Goal: Task Accomplishment & Management: Complete application form

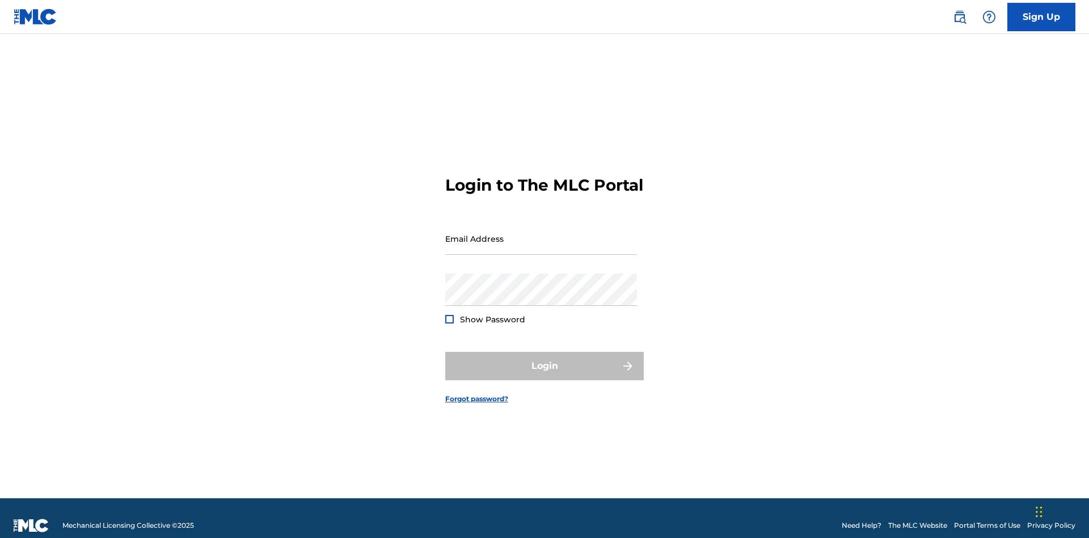
scroll to position [15, 0]
click at [541, 233] on input "Email Address" at bounding box center [541, 238] width 192 height 32
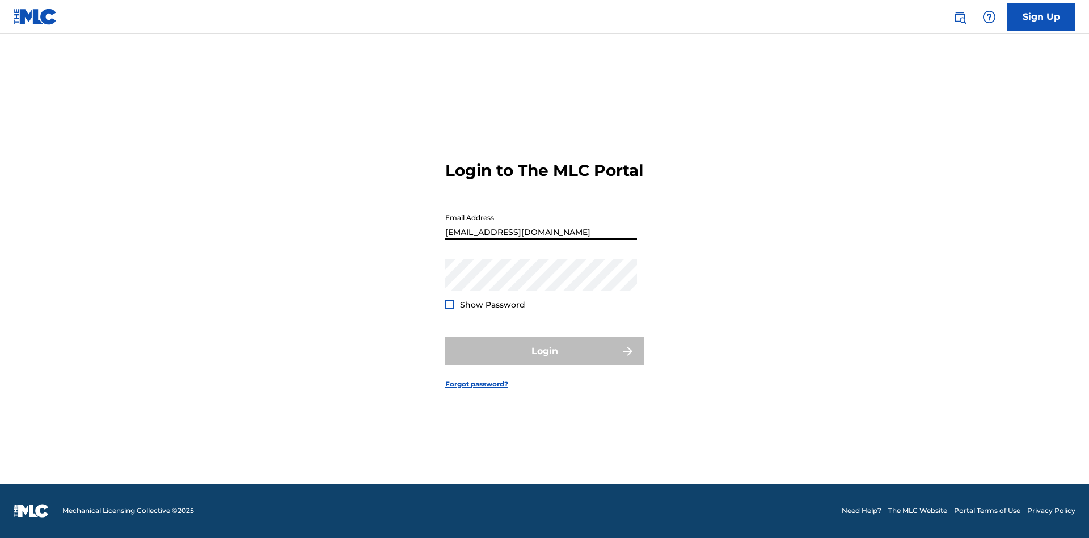
type input "[EMAIL_ADDRESS][DOMAIN_NAME]"
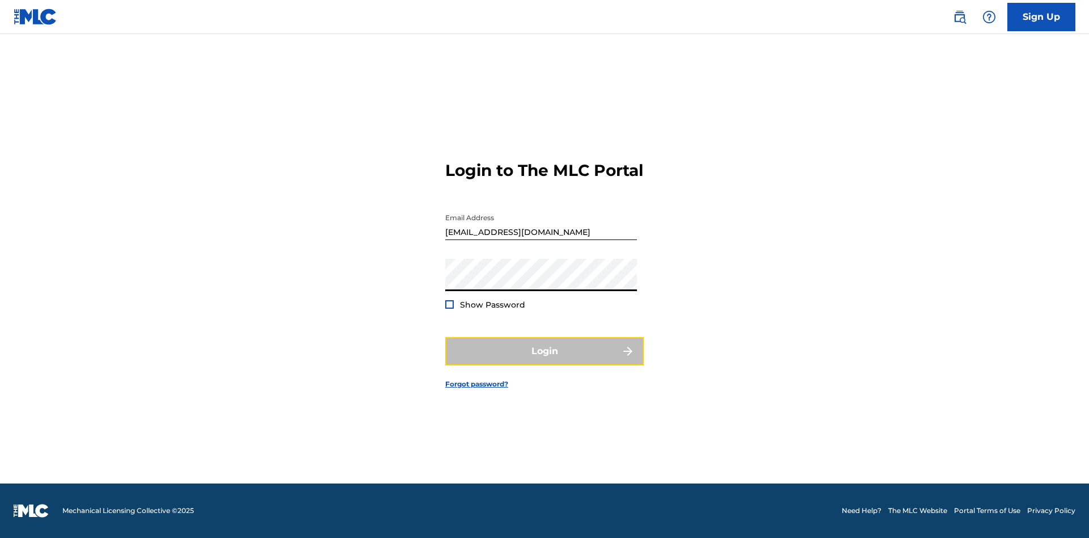
click at [545, 361] on button "Login" at bounding box center [544, 351] width 199 height 28
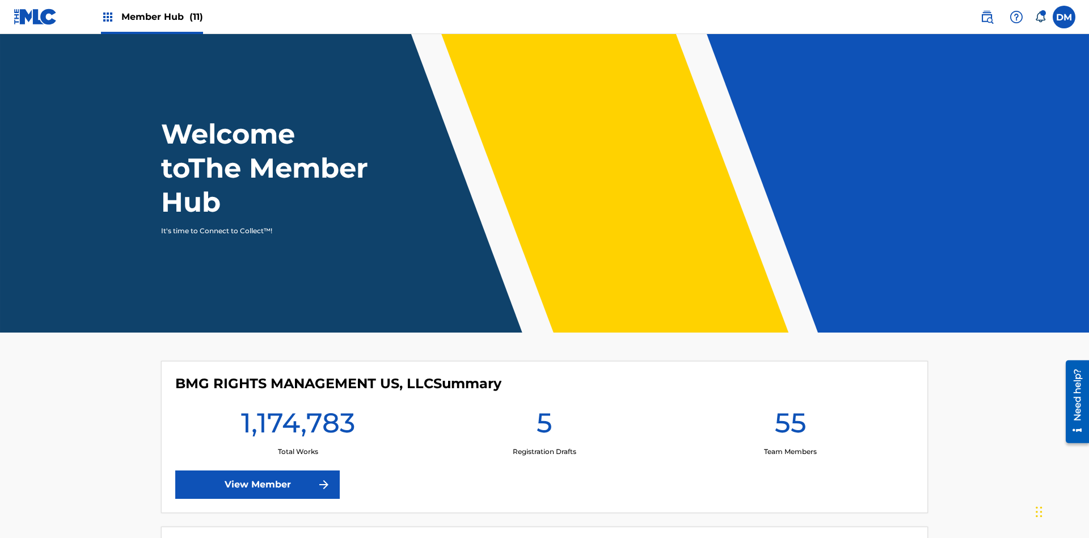
click at [162, 16] on span "Member Hub (11)" at bounding box center [162, 16] width 82 height 13
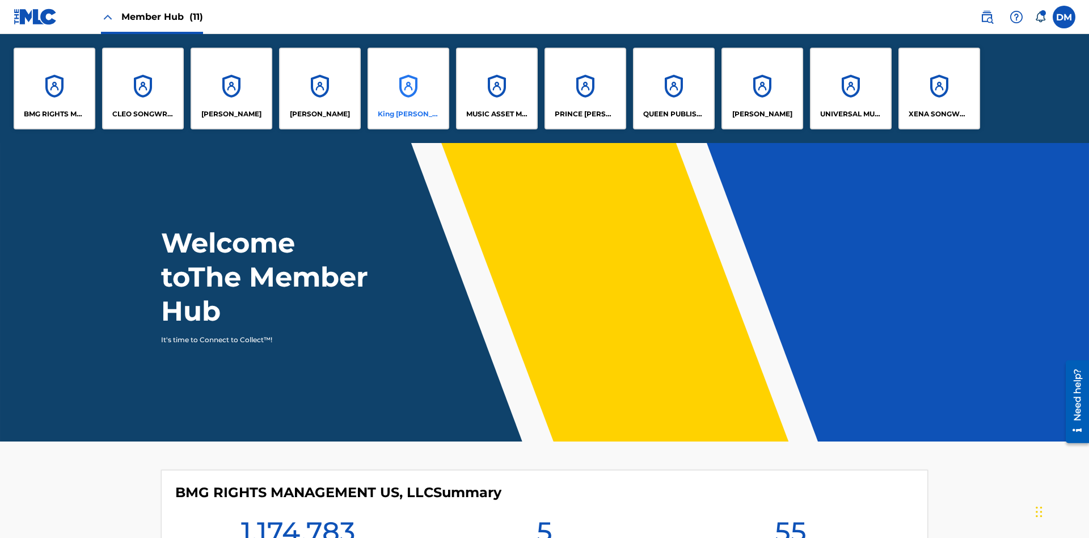
click at [408, 114] on p "King [PERSON_NAME]" at bounding box center [409, 114] width 62 height 10
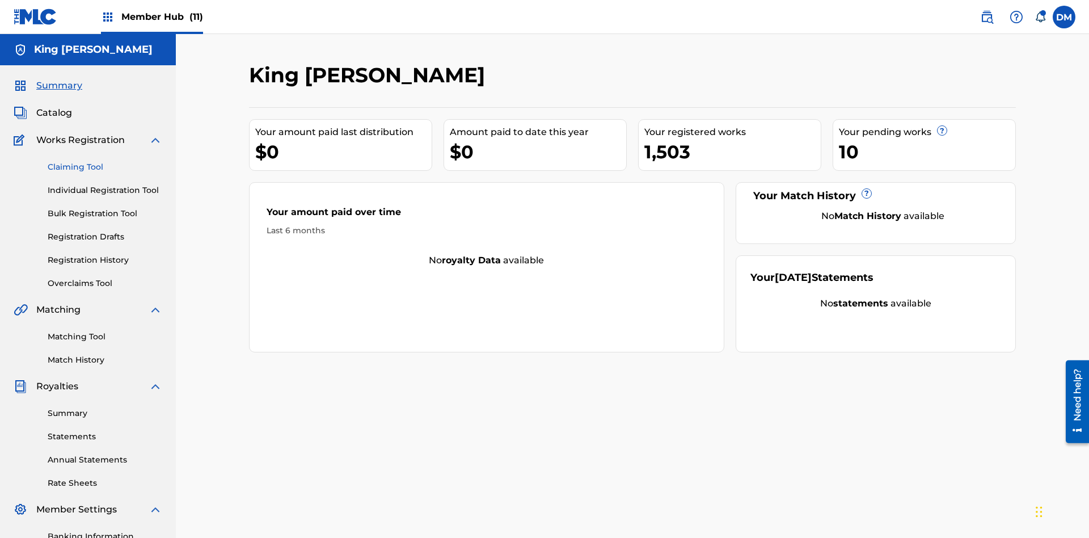
click at [105, 161] on link "Claiming Tool" at bounding box center [105, 167] width 115 height 12
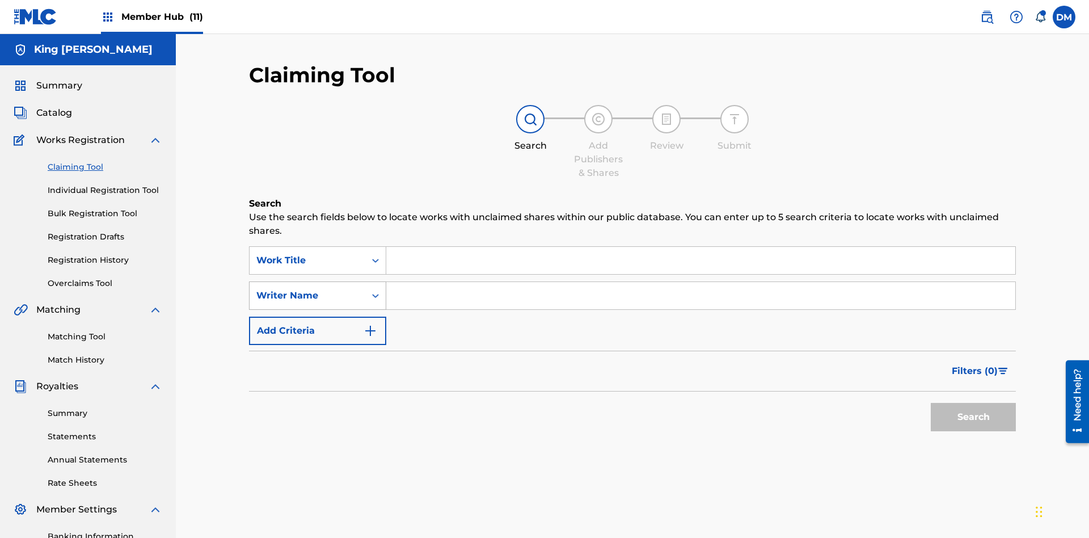
click at [308, 289] on div "Writer Name" at bounding box center [307, 296] width 102 height 14
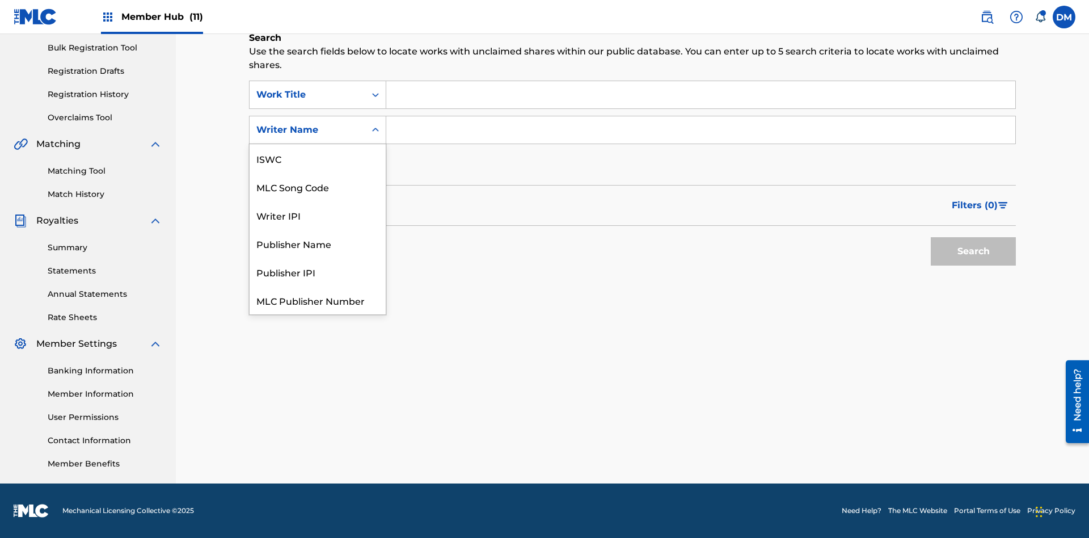
scroll to position [28, 0]
click at [318, 158] on div "MLC Song Code" at bounding box center [318, 158] width 136 height 28
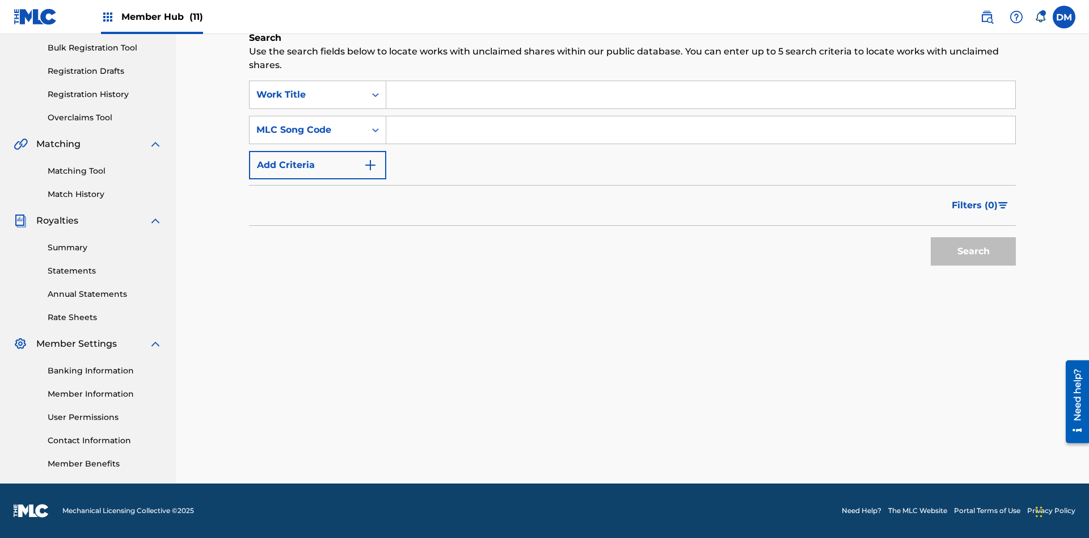
click at [701, 95] on input "Search Form" at bounding box center [700, 94] width 629 height 27
type input "NON-OWNED WORK TO CLAIM"
click at [701, 130] on input "Search Form" at bounding box center [700, 129] width 629 height 27
type input "RB0ZQR"
click at [974, 251] on button "Search" at bounding box center [973, 251] width 85 height 28
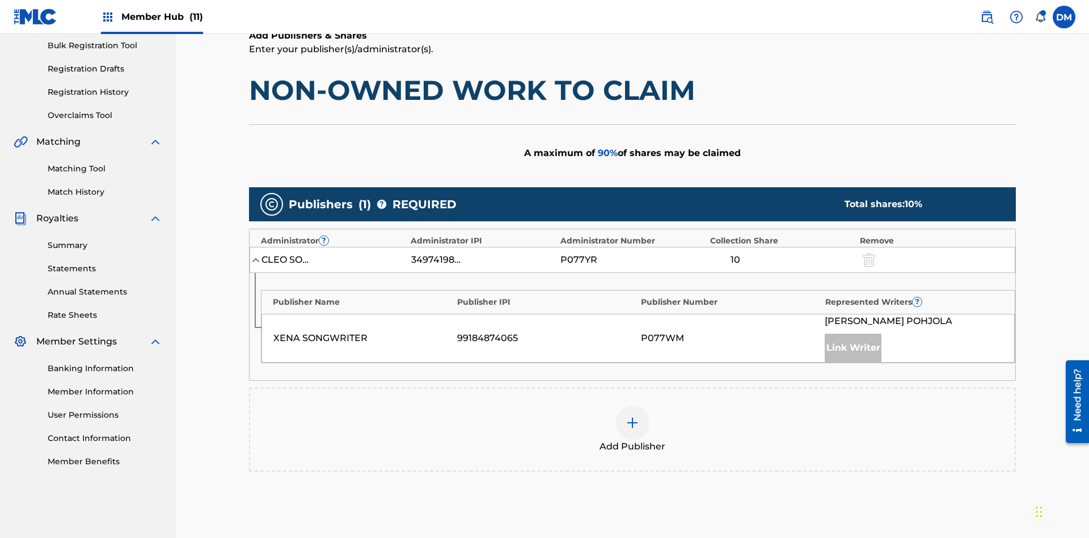
scroll to position [285, 0]
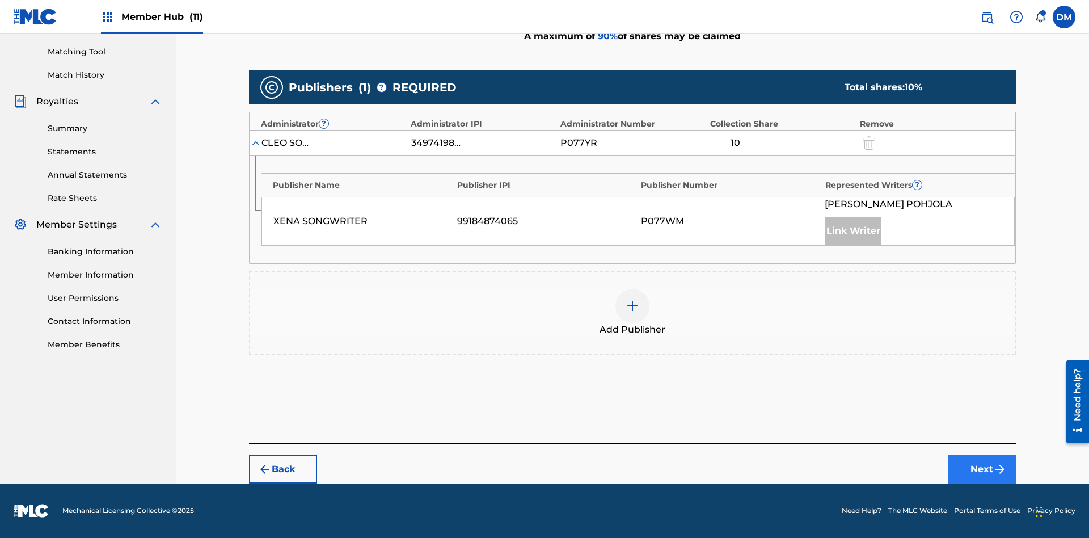
click at [982, 469] on button "Next" at bounding box center [982, 469] width 68 height 28
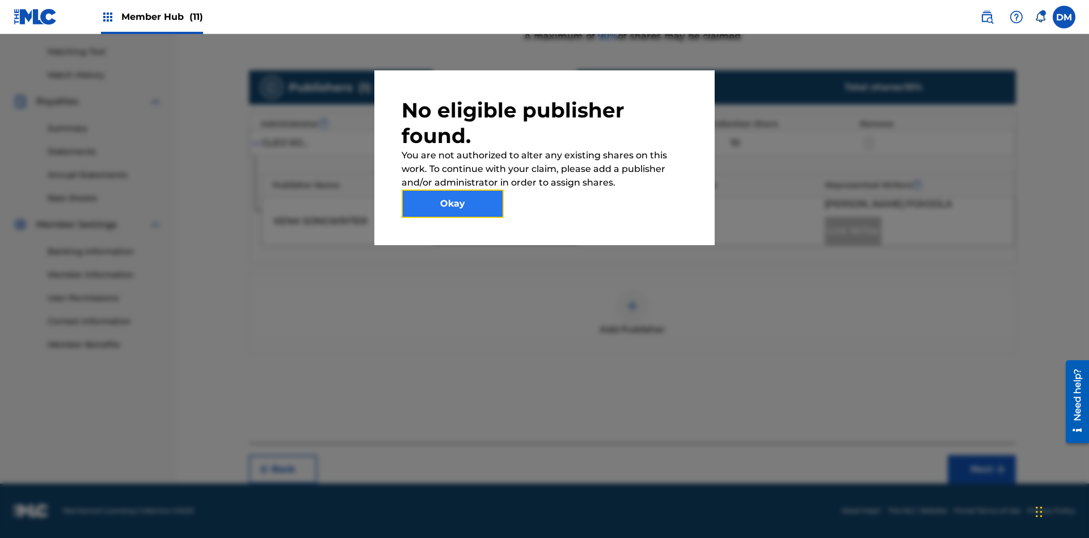
click at [453, 204] on button "Okay" at bounding box center [453, 204] width 102 height 28
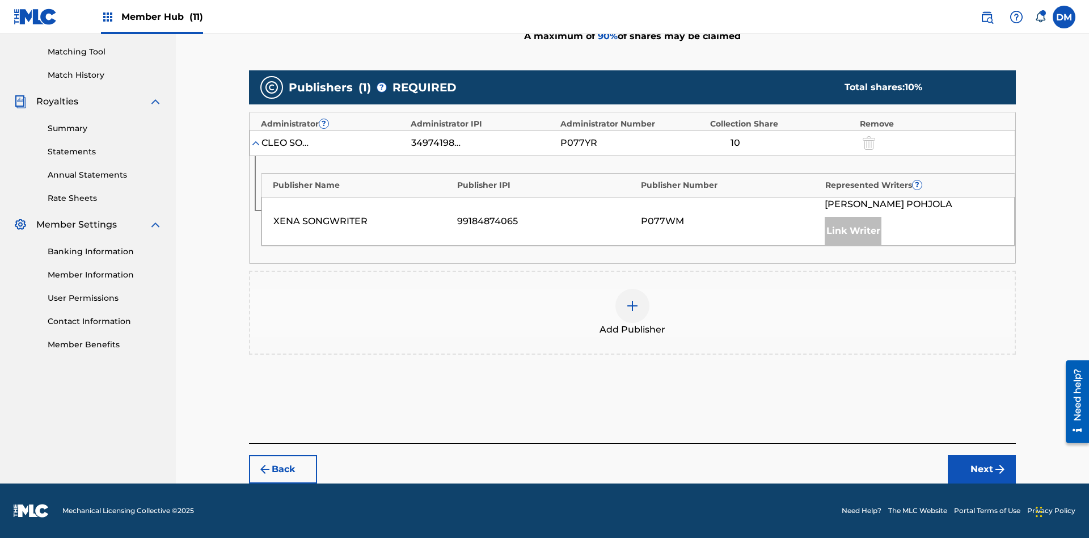
click at [633, 306] on img at bounding box center [633, 306] width 14 height 14
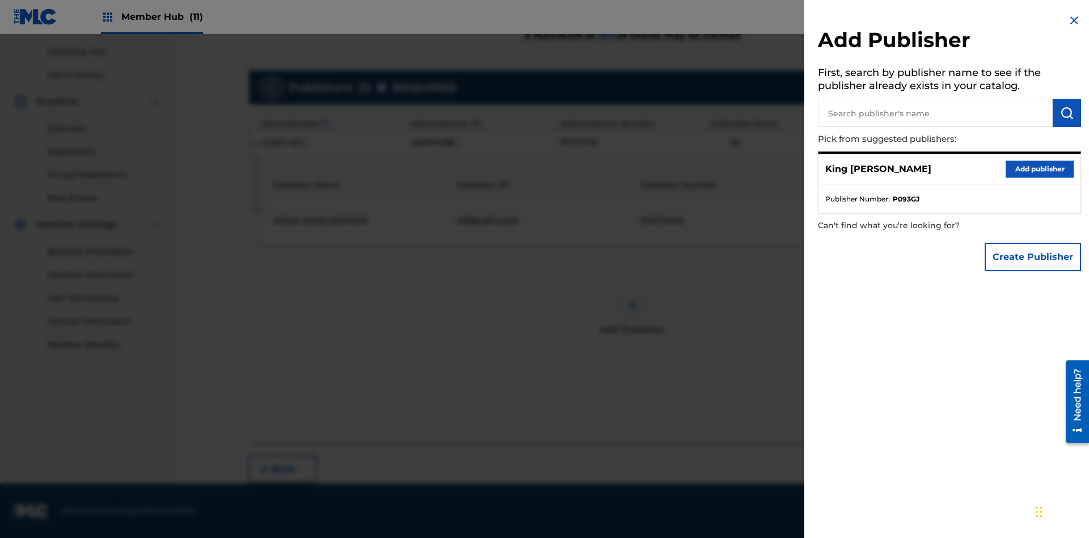
click at [936, 113] on input "text" at bounding box center [935, 113] width 235 height 28
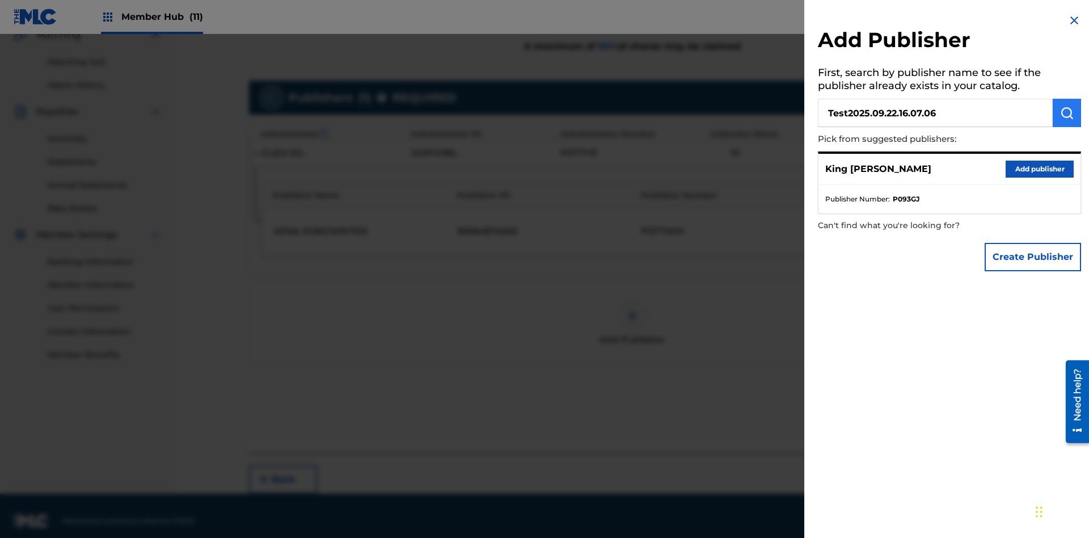
type input "Test2025.09.22.16.07.06"
click at [1067, 113] on img "submit" at bounding box center [1067, 113] width 14 height 14
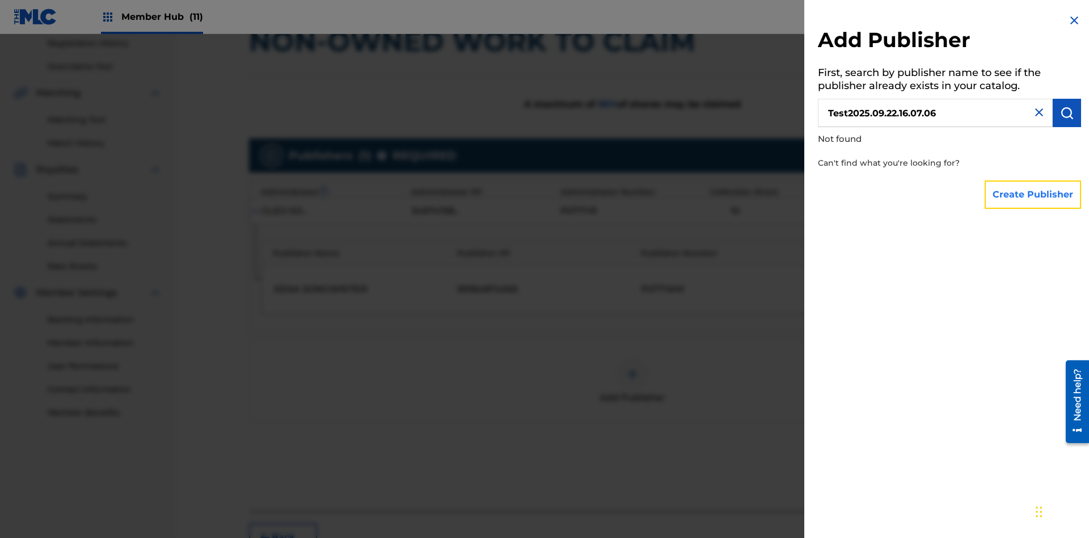
click at [1034, 194] on button "Create Publisher" at bounding box center [1033, 194] width 96 height 28
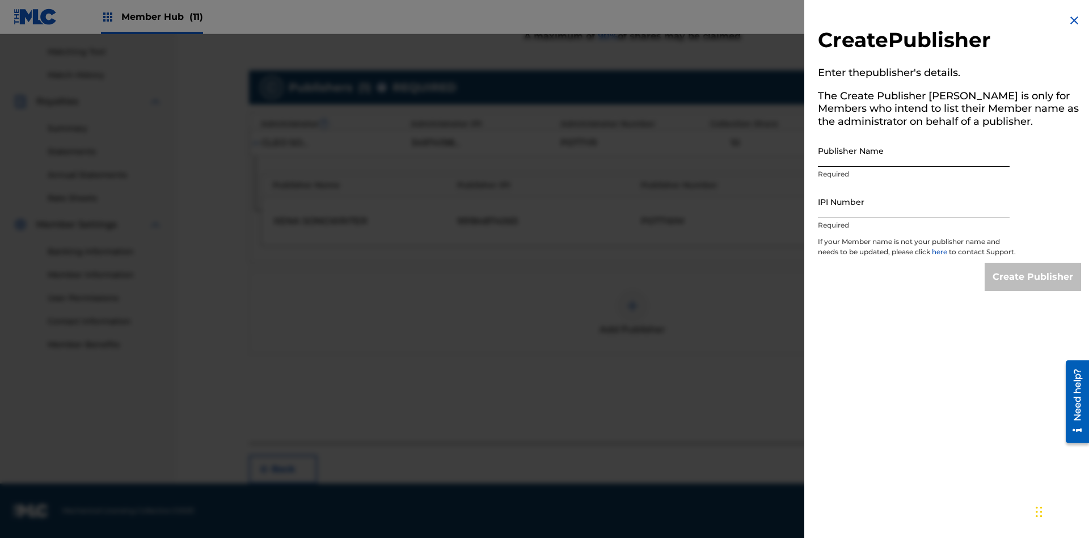
click at [914, 150] on input "Publisher Name" at bounding box center [914, 150] width 192 height 32
type input "Test2025.09.22.16.07.09"
click at [914, 201] on input "IPI Number" at bounding box center [914, 202] width 192 height 32
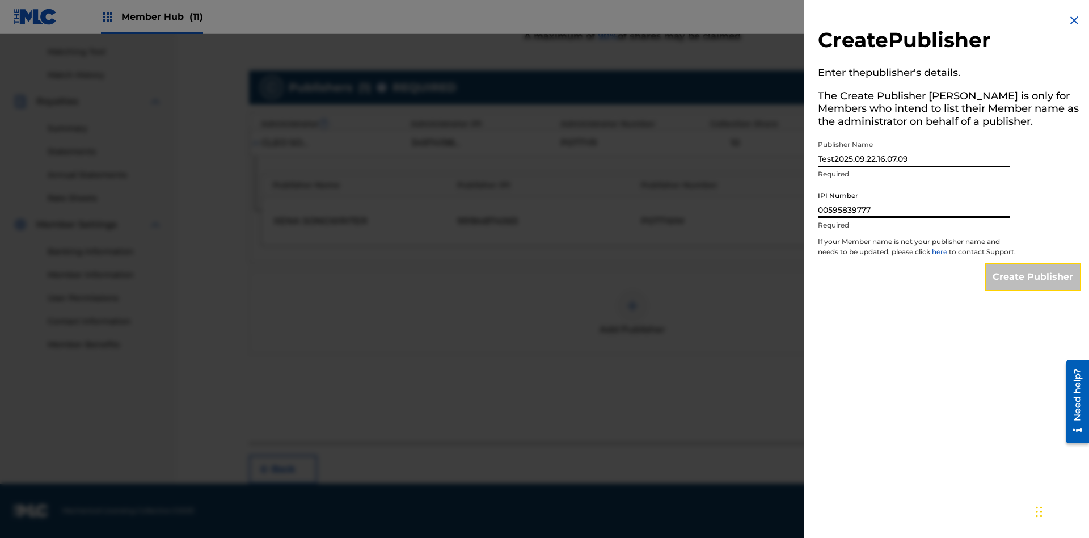
click at [1034, 287] on input "Create Publisher" at bounding box center [1033, 277] width 96 height 28
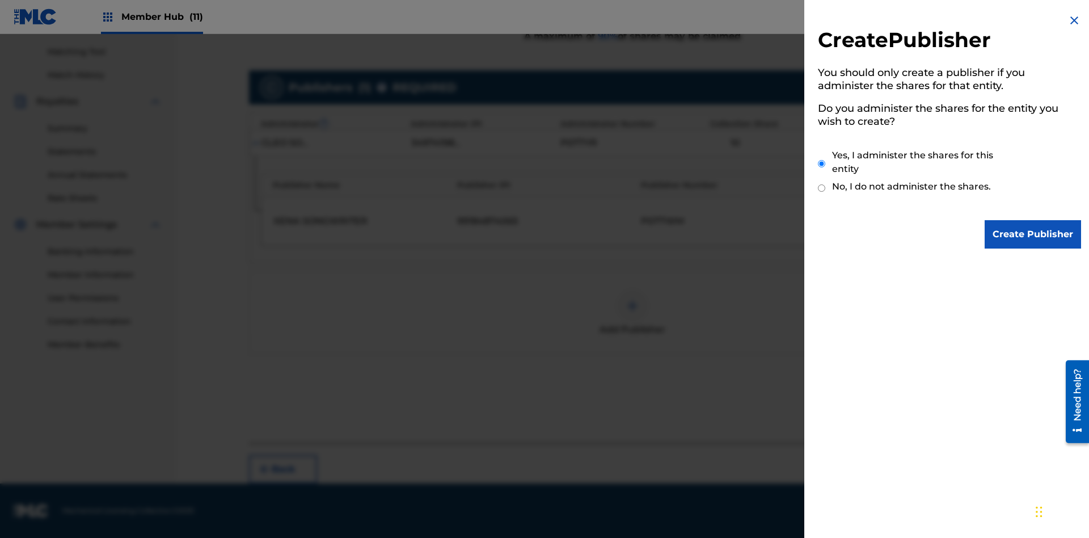
click at [822, 163] on input "Yes, I administer the shares for this entity" at bounding box center [821, 163] width 7 height 24
click at [1034, 234] on input "Create Publisher" at bounding box center [1033, 234] width 96 height 28
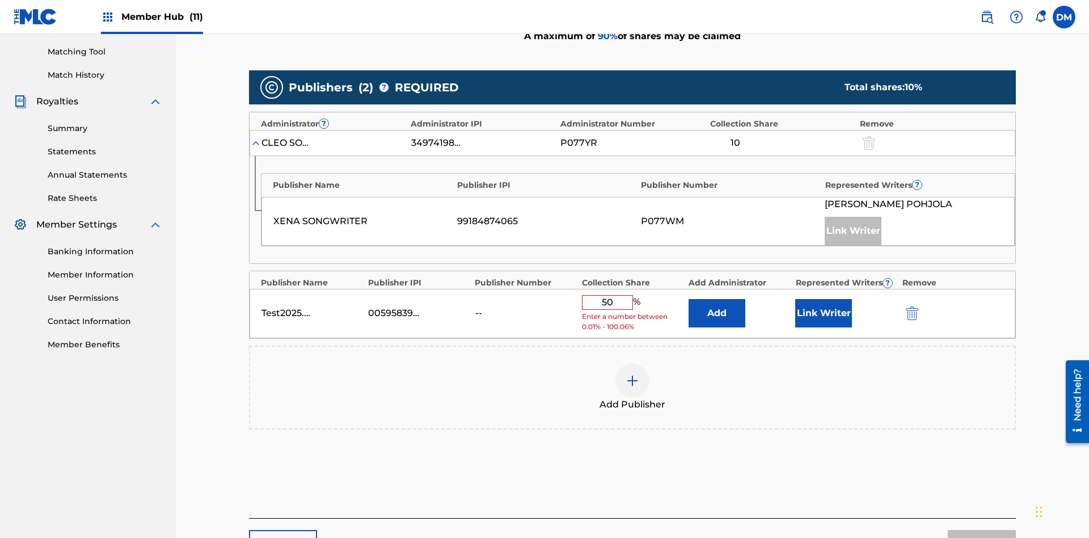
scroll to position [352, 0]
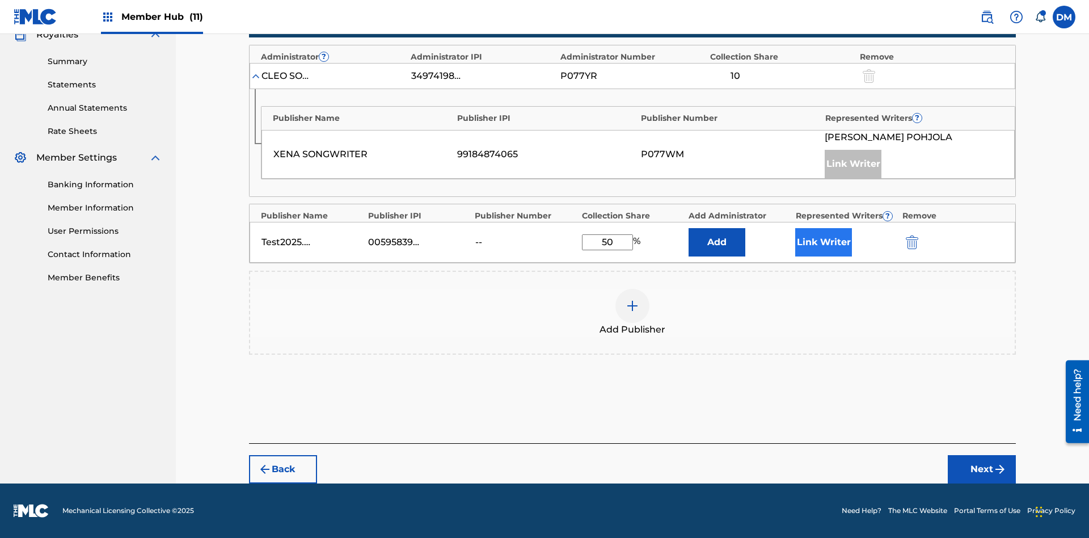
type input "50"
click at [824, 242] on button "Link Writer" at bounding box center [823, 242] width 57 height 28
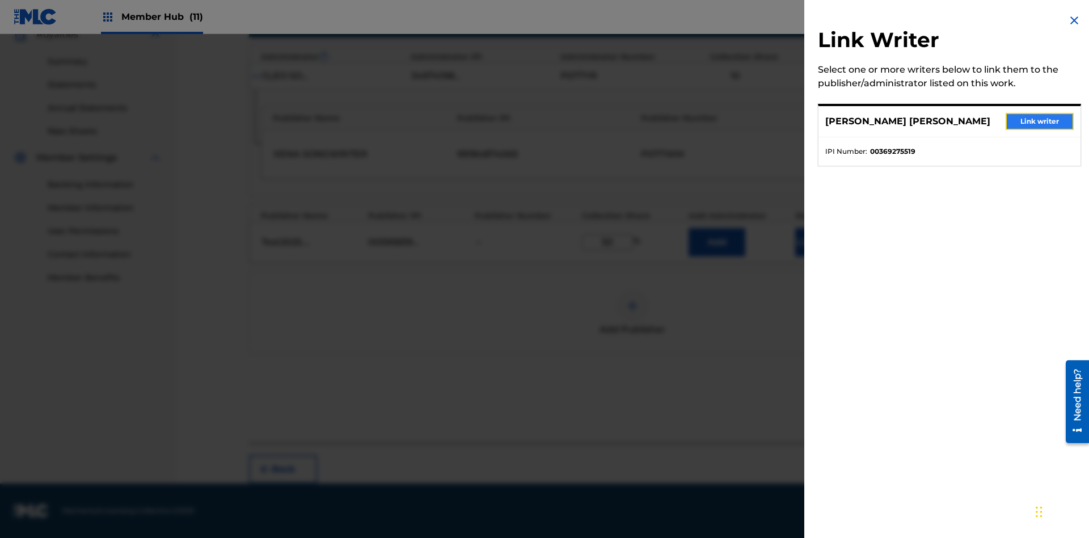
click at [1040, 121] on button "Link writer" at bounding box center [1040, 121] width 68 height 17
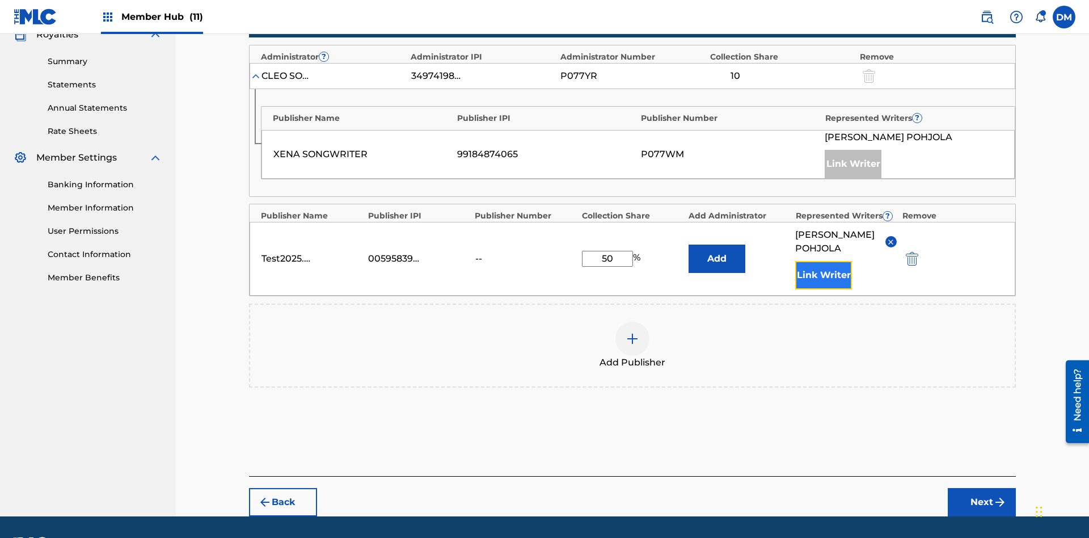
click at [824, 261] on button "Link Writer" at bounding box center [823, 275] width 57 height 28
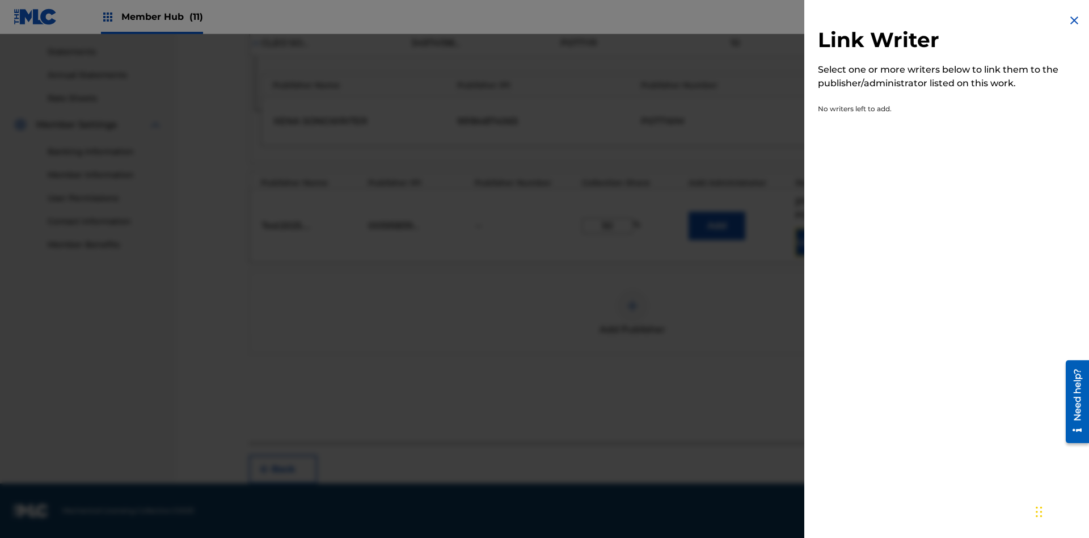
click at [1075, 20] on img at bounding box center [1075, 21] width 14 height 14
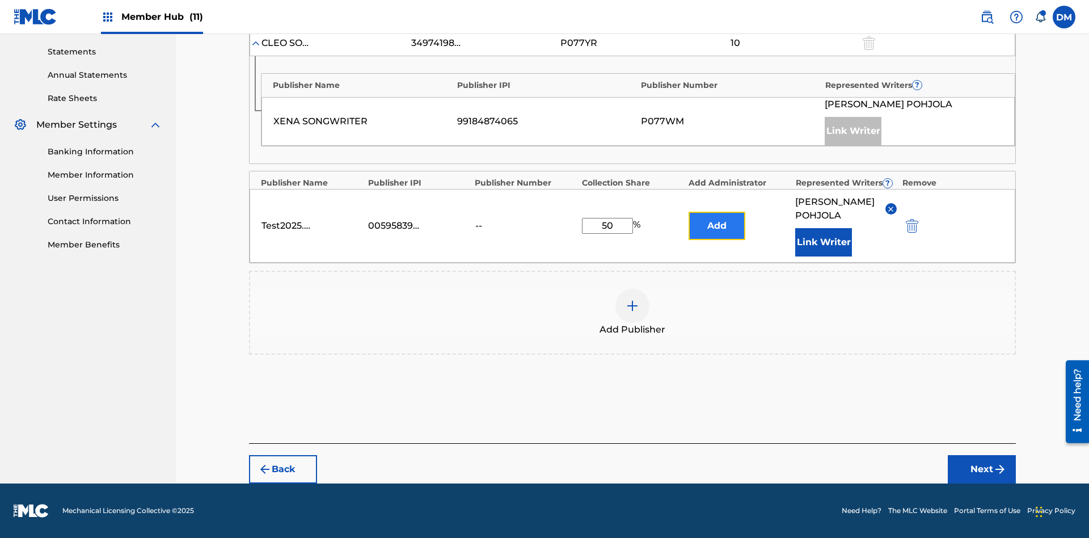
click at [717, 219] on button "Add" at bounding box center [717, 226] width 57 height 28
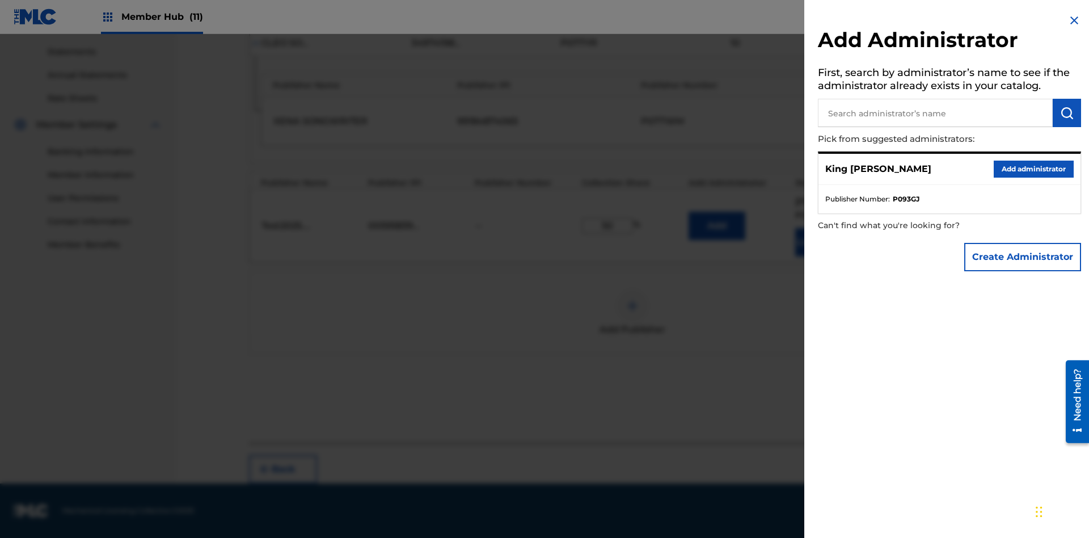
click at [936, 113] on input "text" at bounding box center [935, 113] width 235 height 28
type input "Test2025.09.22.16.07.28"
click at [1067, 113] on img "submit" at bounding box center [1067, 113] width 14 height 14
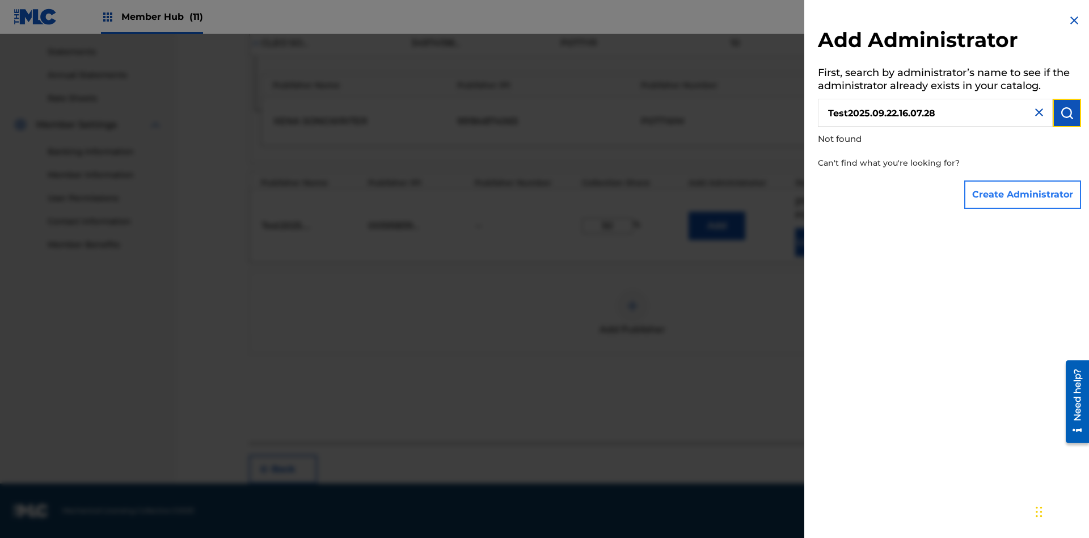
click at [1024, 194] on button "Create Administrator" at bounding box center [1023, 194] width 117 height 28
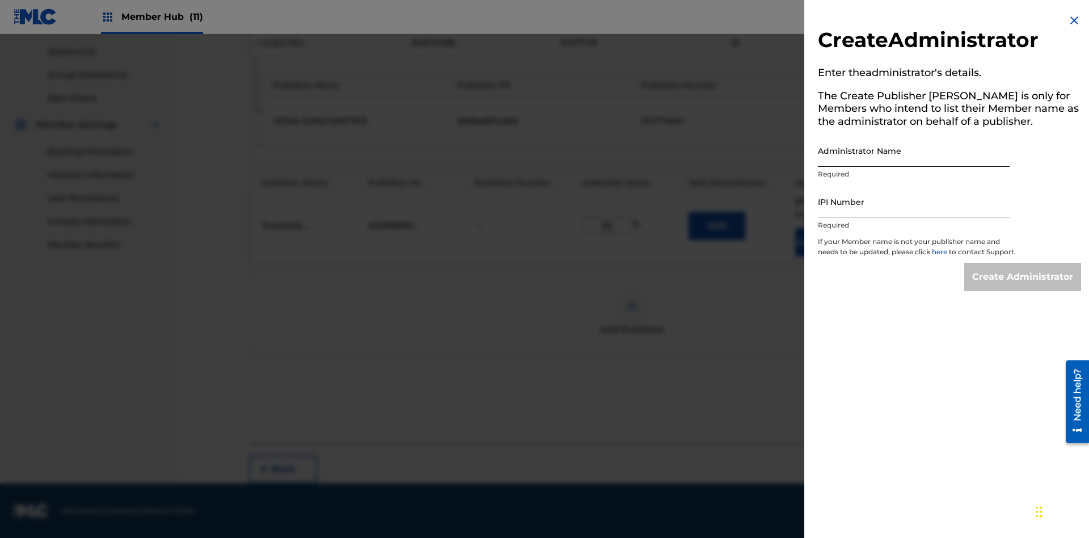
click at [914, 150] on input "Administrator Name" at bounding box center [914, 150] width 192 height 32
type input "Test2025.09.22.16.07.32"
click at [914, 201] on input "IPI Number" at bounding box center [914, 202] width 192 height 32
type input "00595839777"
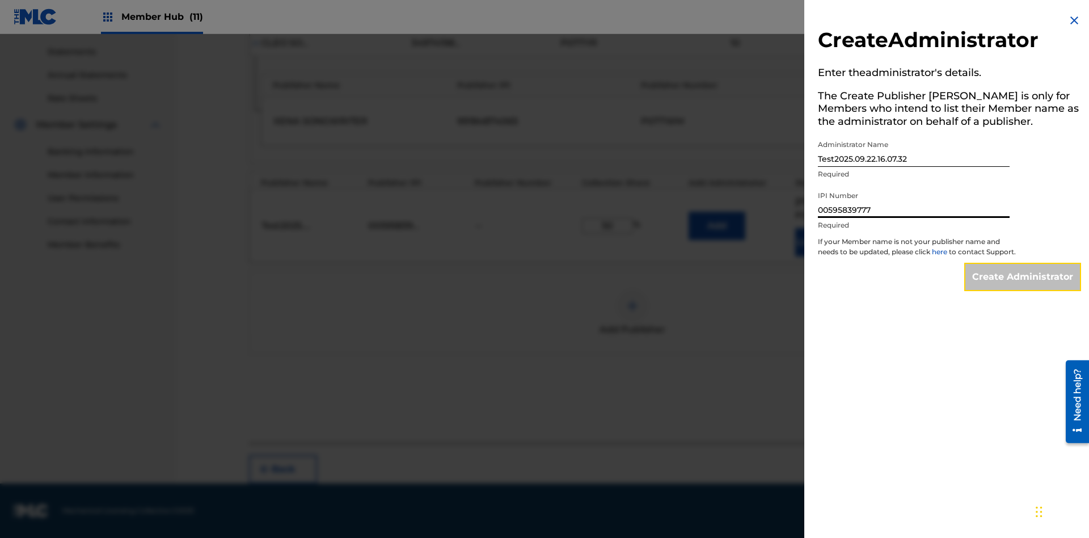
click at [1024, 287] on input "Create Administrator" at bounding box center [1023, 277] width 117 height 28
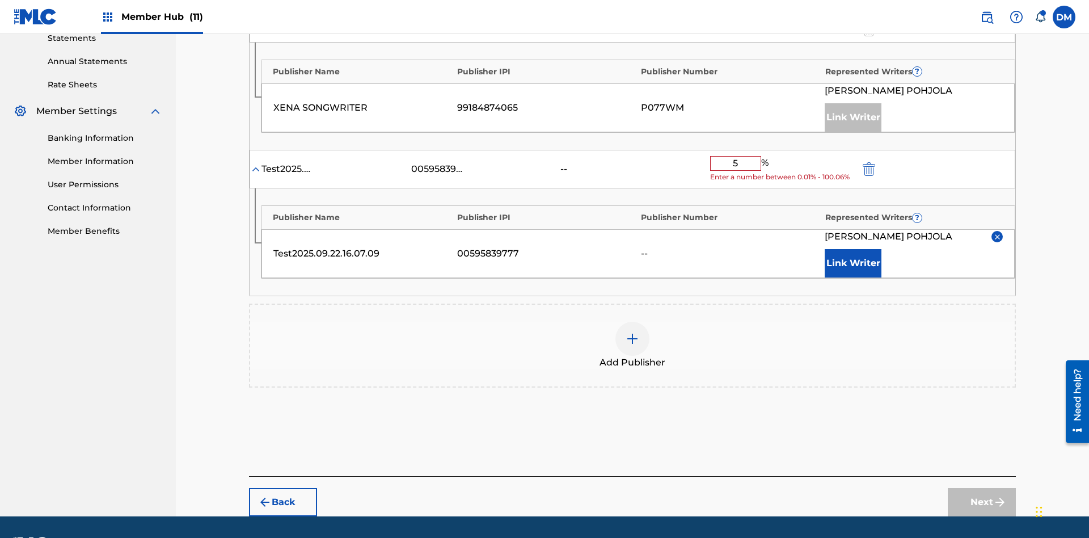
type input "50"
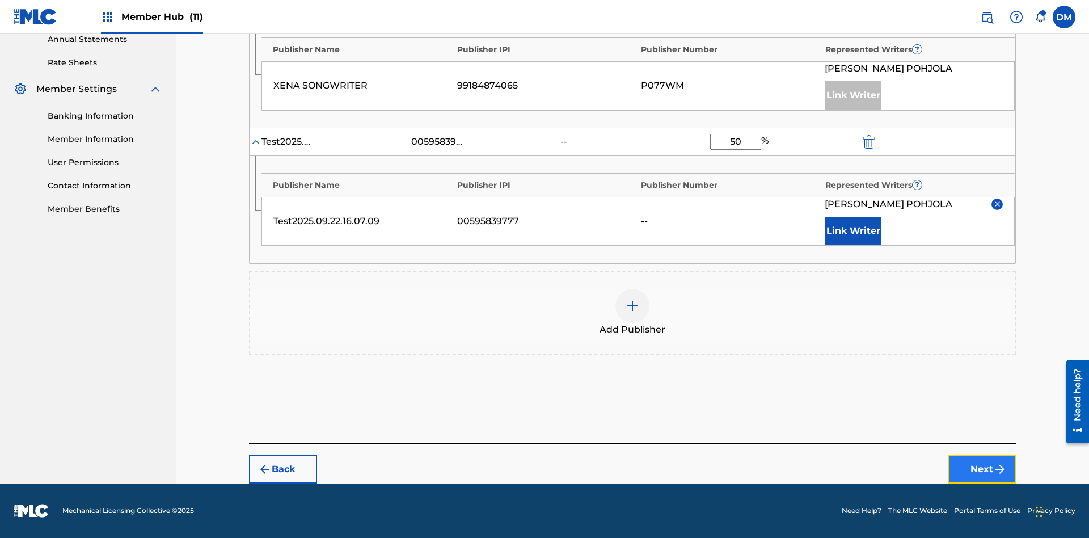
click at [982, 469] on button "Next" at bounding box center [982, 469] width 68 height 28
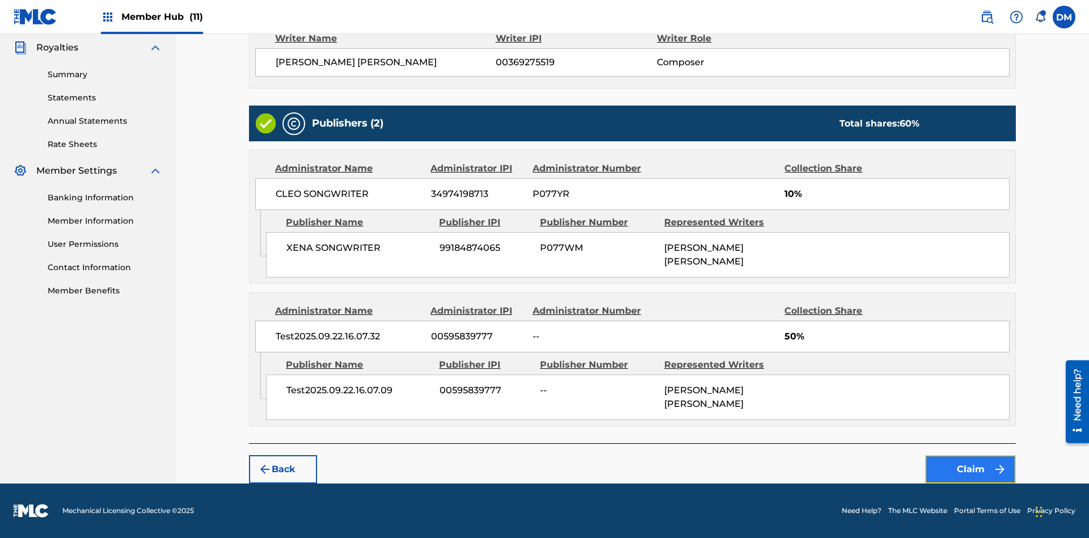
click at [971, 469] on button "Claim" at bounding box center [970, 469] width 91 height 28
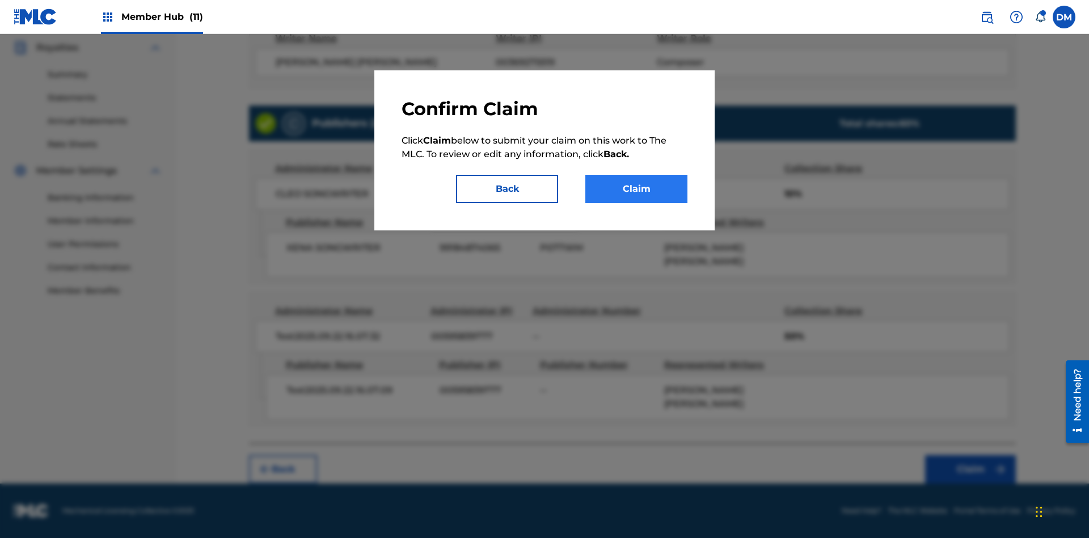
click at [637, 189] on button "Claim" at bounding box center [637, 189] width 102 height 28
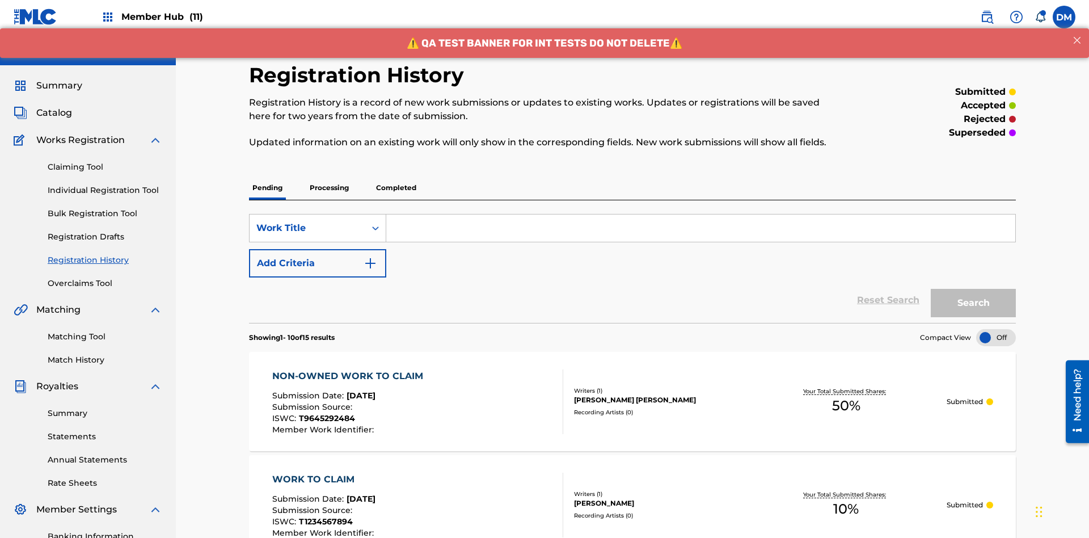
click at [701, 214] on input "Search Form" at bounding box center [700, 227] width 629 height 27
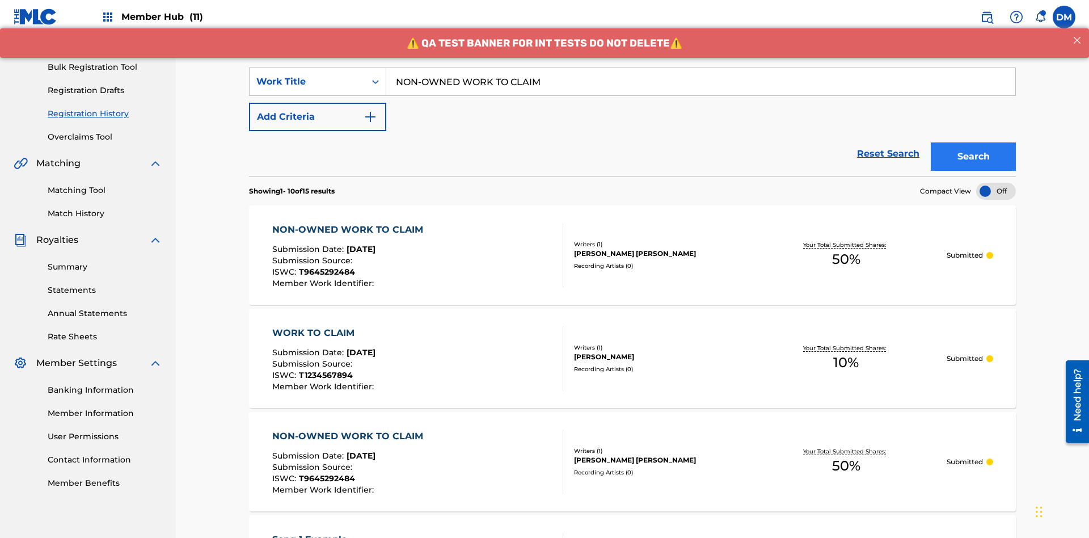
type input "NON-OWNED WORK TO CLAIM"
click at [974, 142] on button "Search" at bounding box center [973, 156] width 85 height 28
